Goal: Task Accomplishment & Management: Complete application form

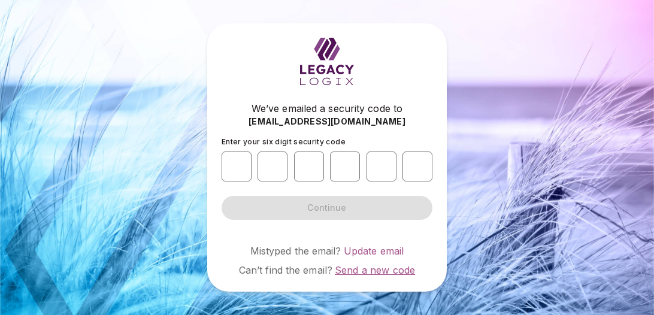
click at [387, 270] on span "Send a new code" at bounding box center [375, 270] width 80 height 12
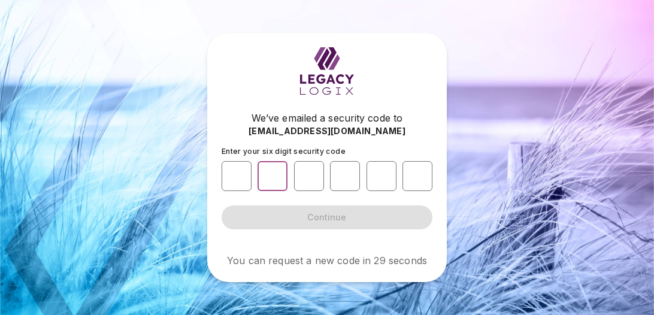
click at [269, 169] on input "number" at bounding box center [272, 176] width 30 height 30
type input "*"
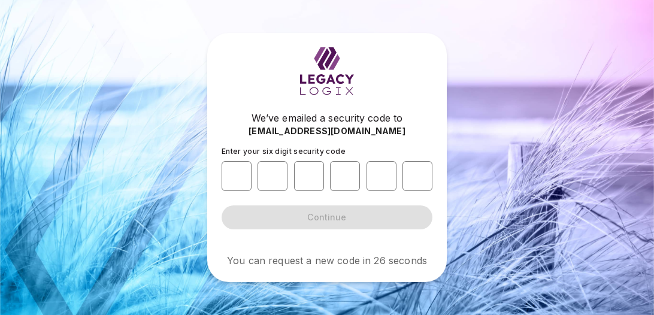
type input "*"
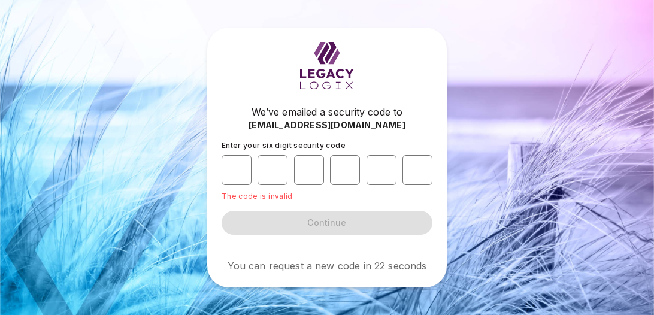
click at [295, 218] on form "Enter your six digit security code * * * * * * The code is invalid Continue" at bounding box center [326, 188] width 211 height 94
